Goal: Complete application form

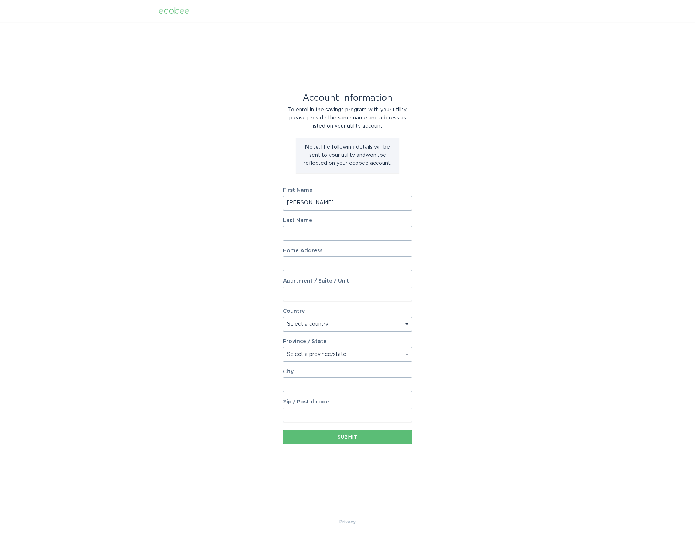
type input "[PERSON_NAME]"
type input "T"
type input "Tittelbach"
type input "Tugaloo Rd 615"
select select "US"
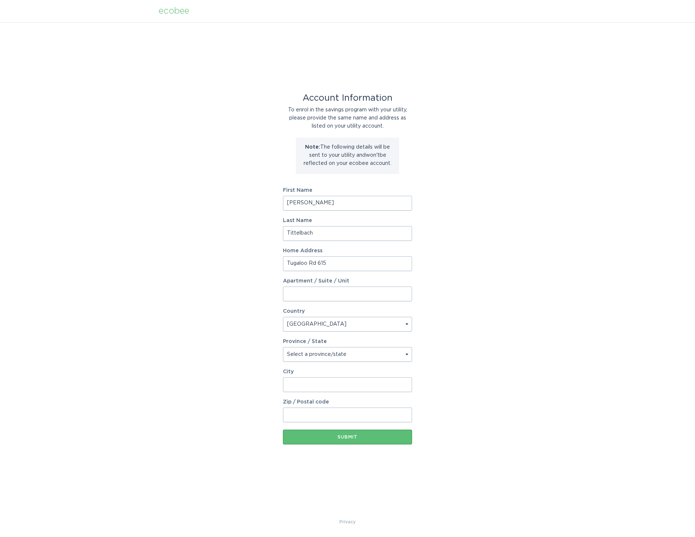
select select "SC"
type input "Tra"
type input "Travelers Rest"
type input "29690"
click at [214, 417] on div "Account Information To enrol in the savings program with your utility, please p…" at bounding box center [347, 270] width 695 height 496
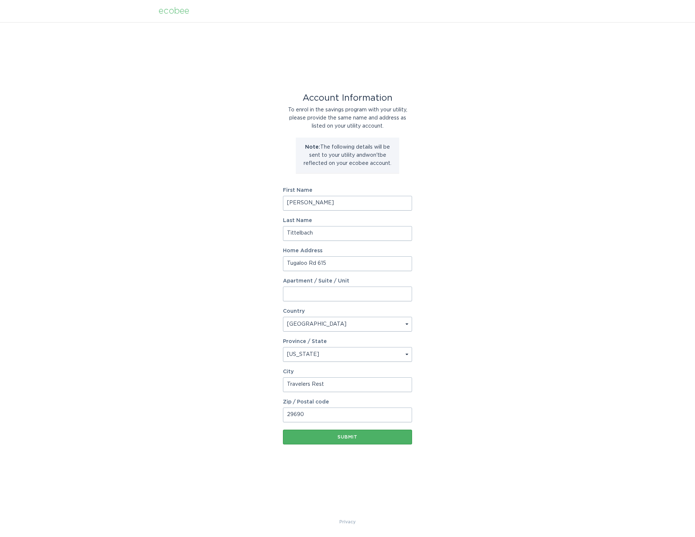
click at [323, 439] on div "Submit" at bounding box center [348, 437] width 122 height 4
